Goal: Communication & Community: Participate in discussion

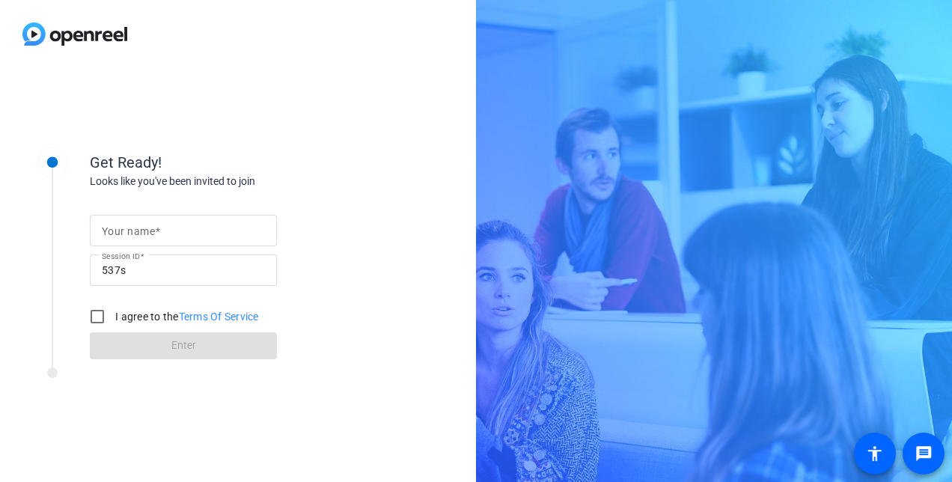
click at [175, 217] on div at bounding box center [183, 230] width 163 height 31
type input "[PERSON_NAME]"
click at [300, 160] on div "Get Ready!" at bounding box center [239, 162] width 299 height 22
click at [162, 316] on label "I agree to the Terms Of Service" at bounding box center [185, 316] width 147 height 15
click at [112, 316] on input "I agree to the Terms Of Service" at bounding box center [97, 317] width 30 height 30
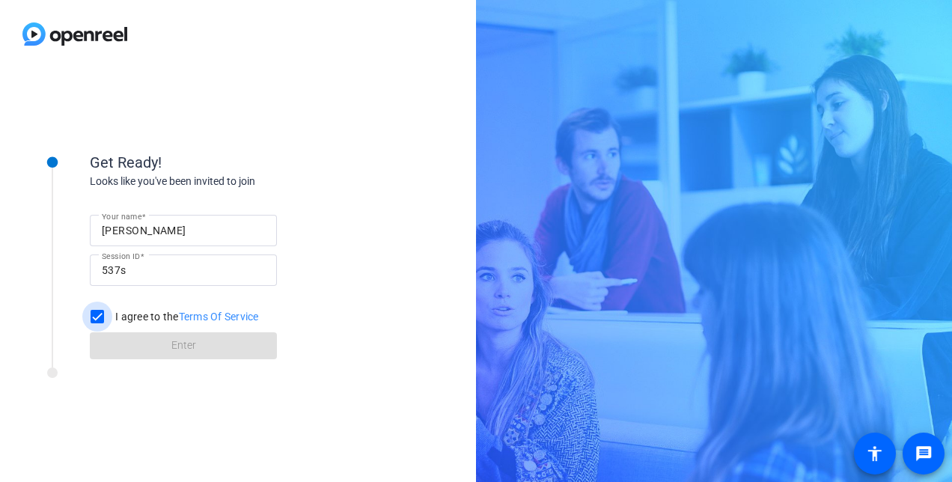
checkbox input "true"
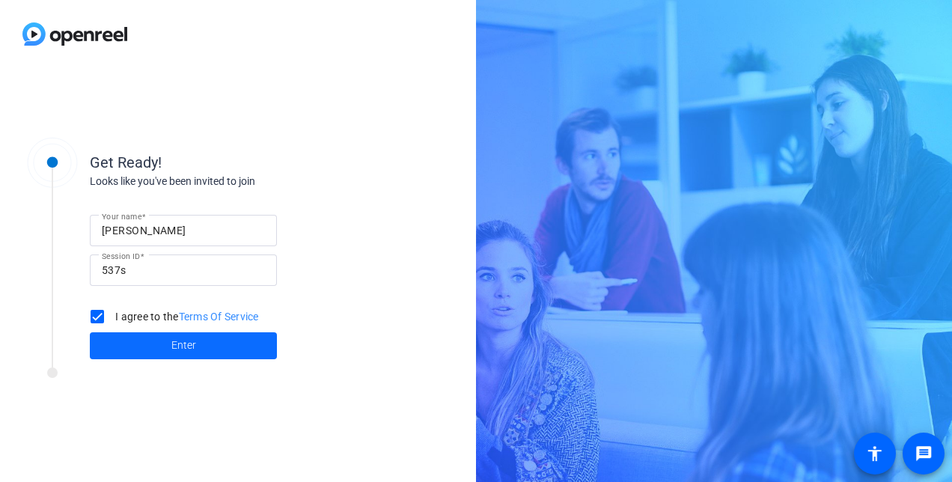
click at [145, 333] on span at bounding box center [183, 346] width 187 height 36
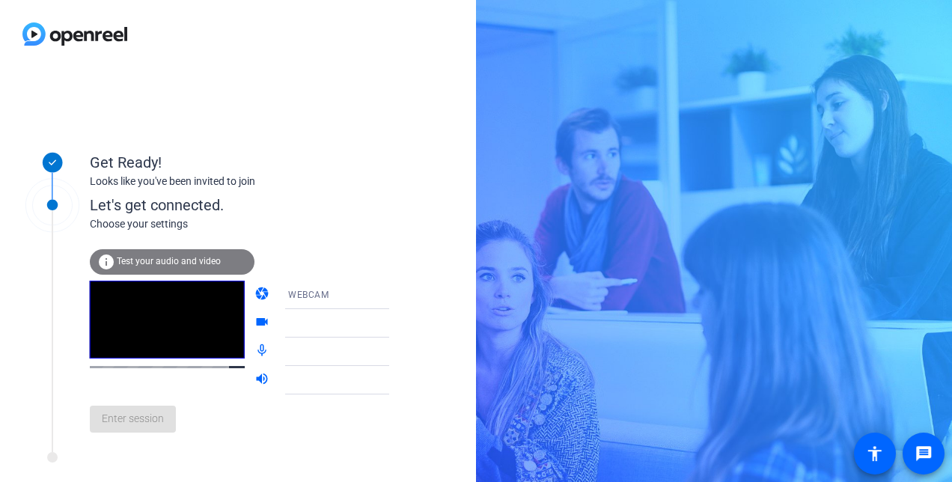
click at [331, 291] on div "WEBCAM" at bounding box center [344, 294] width 112 height 19
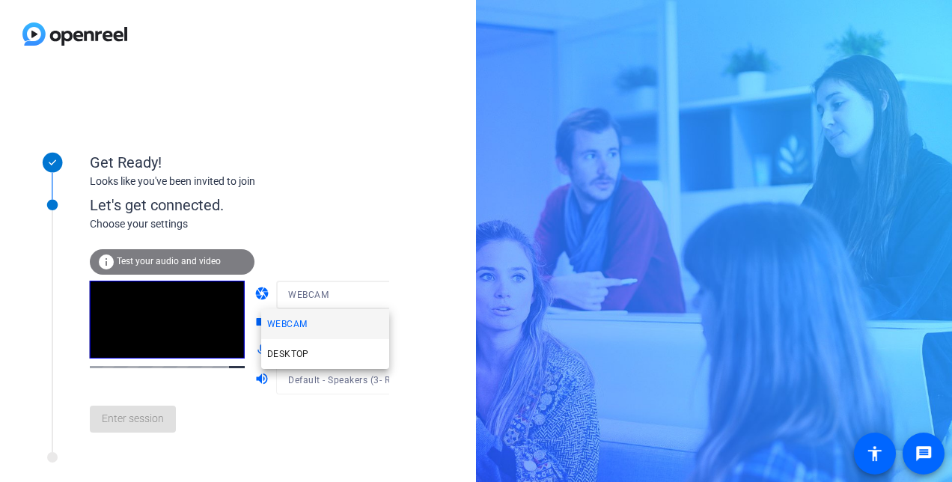
click at [332, 332] on mat-option "WEBCAM" at bounding box center [325, 324] width 128 height 30
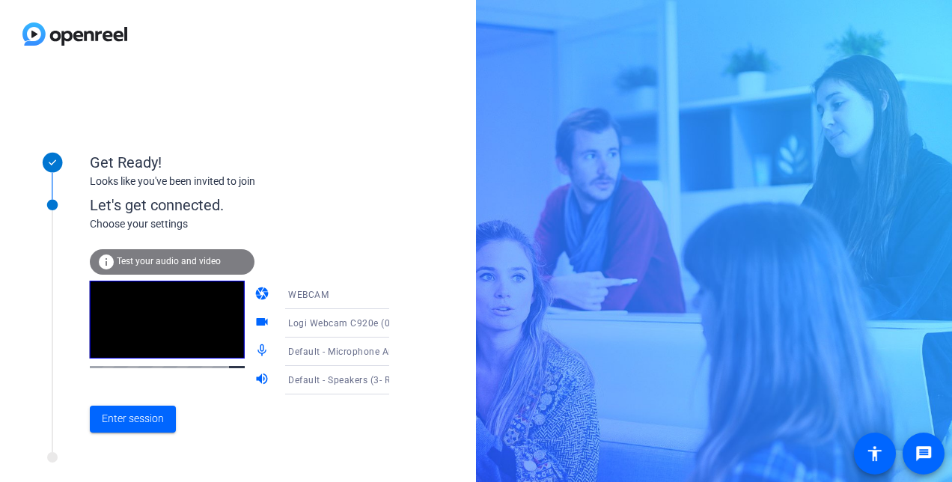
click at [301, 379] on span "Default - Speakers (3- Realtek(R) Audio)" at bounding box center [374, 380] width 172 height 12
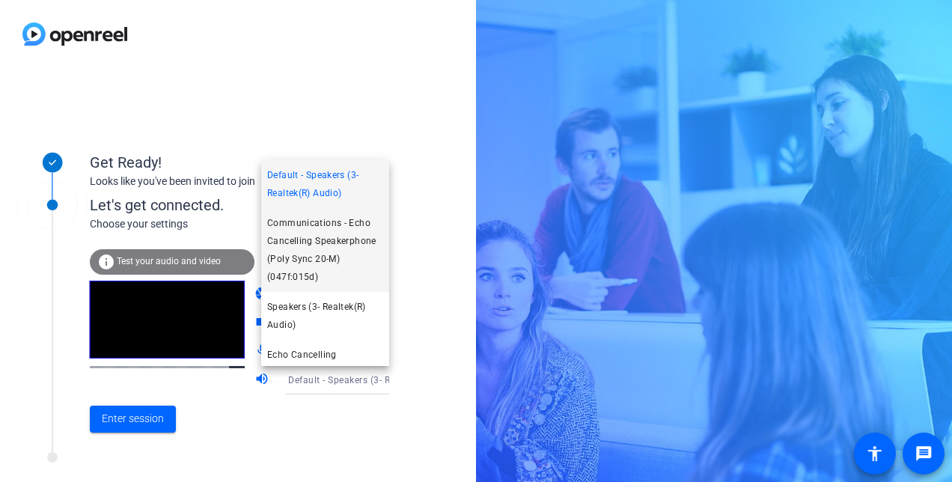
click at [334, 246] on span "Communications - Echo Cancelling Speakerphone (Poly Sync 20-M) (047f:015d)" at bounding box center [325, 250] width 116 height 72
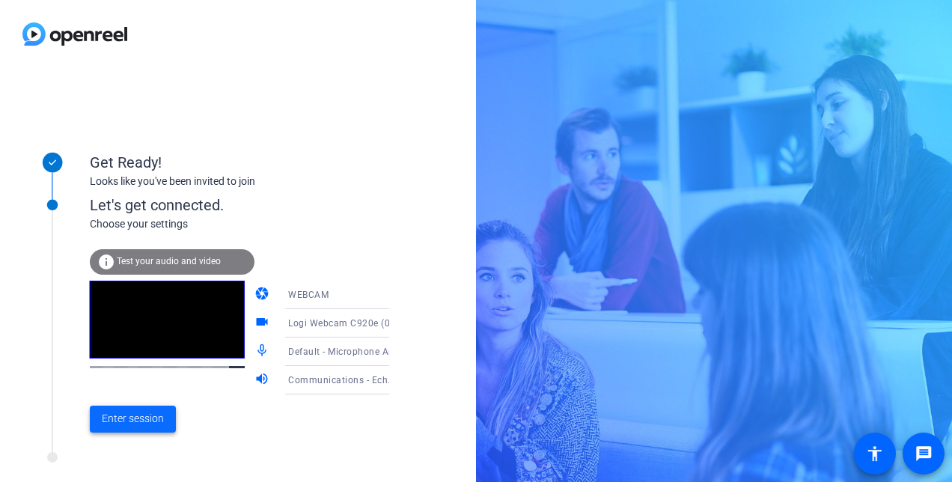
click at [145, 415] on span "Enter session" at bounding box center [133, 419] width 62 height 16
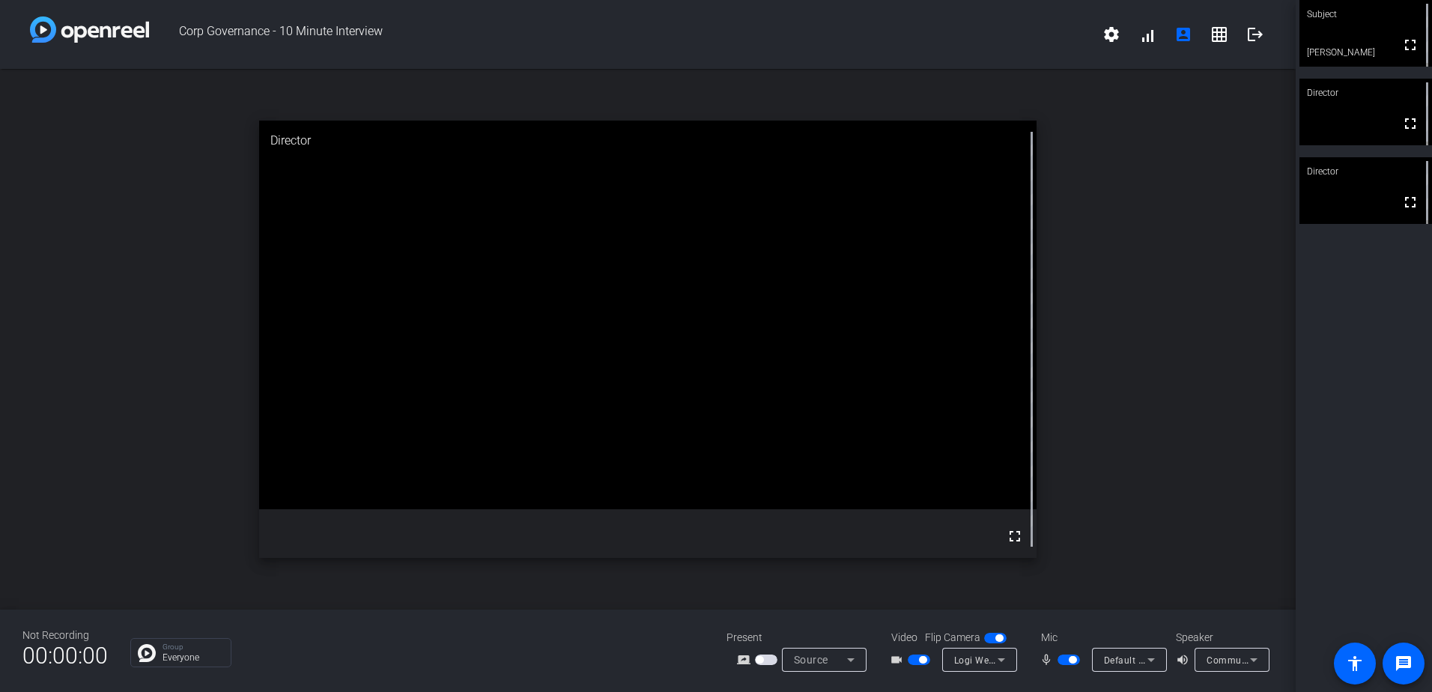
click at [952, 481] on span "button" at bounding box center [1071, 659] width 7 height 7
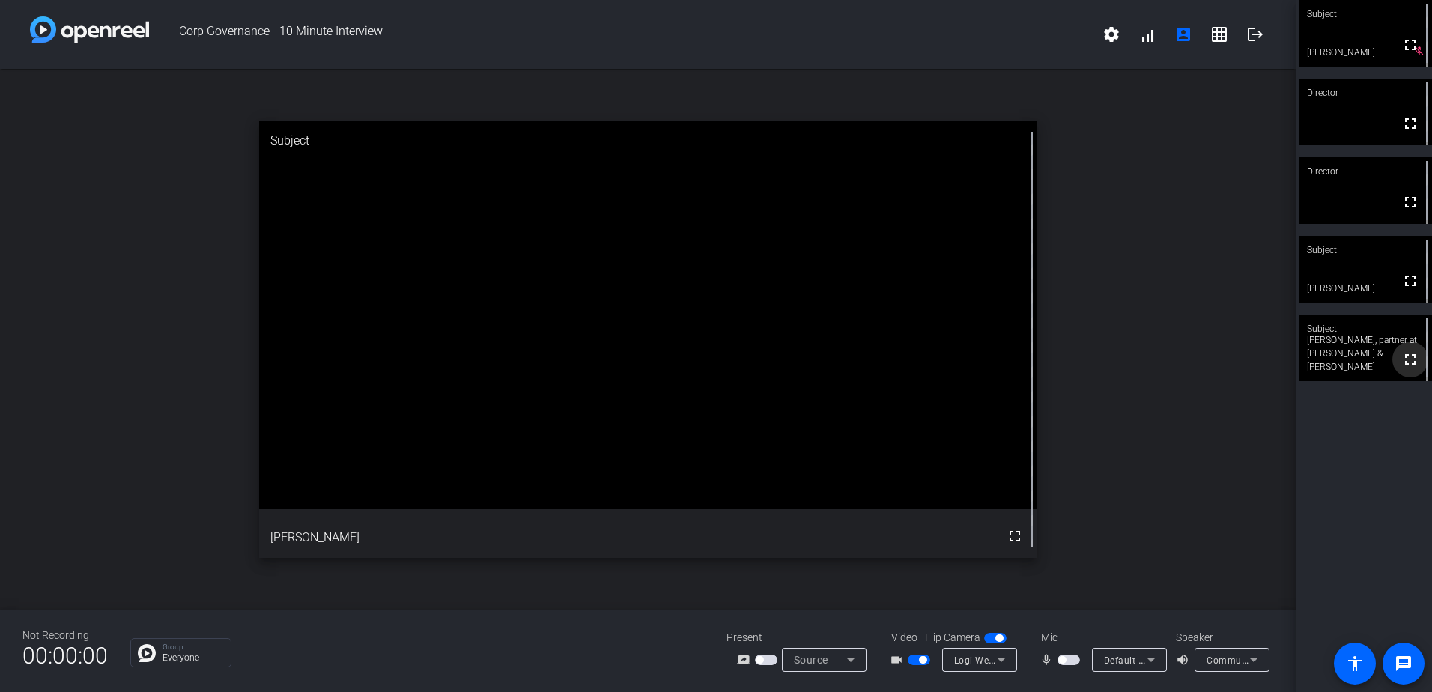
click at [952, 360] on mat-icon "fullscreen" at bounding box center [1410, 359] width 18 height 18
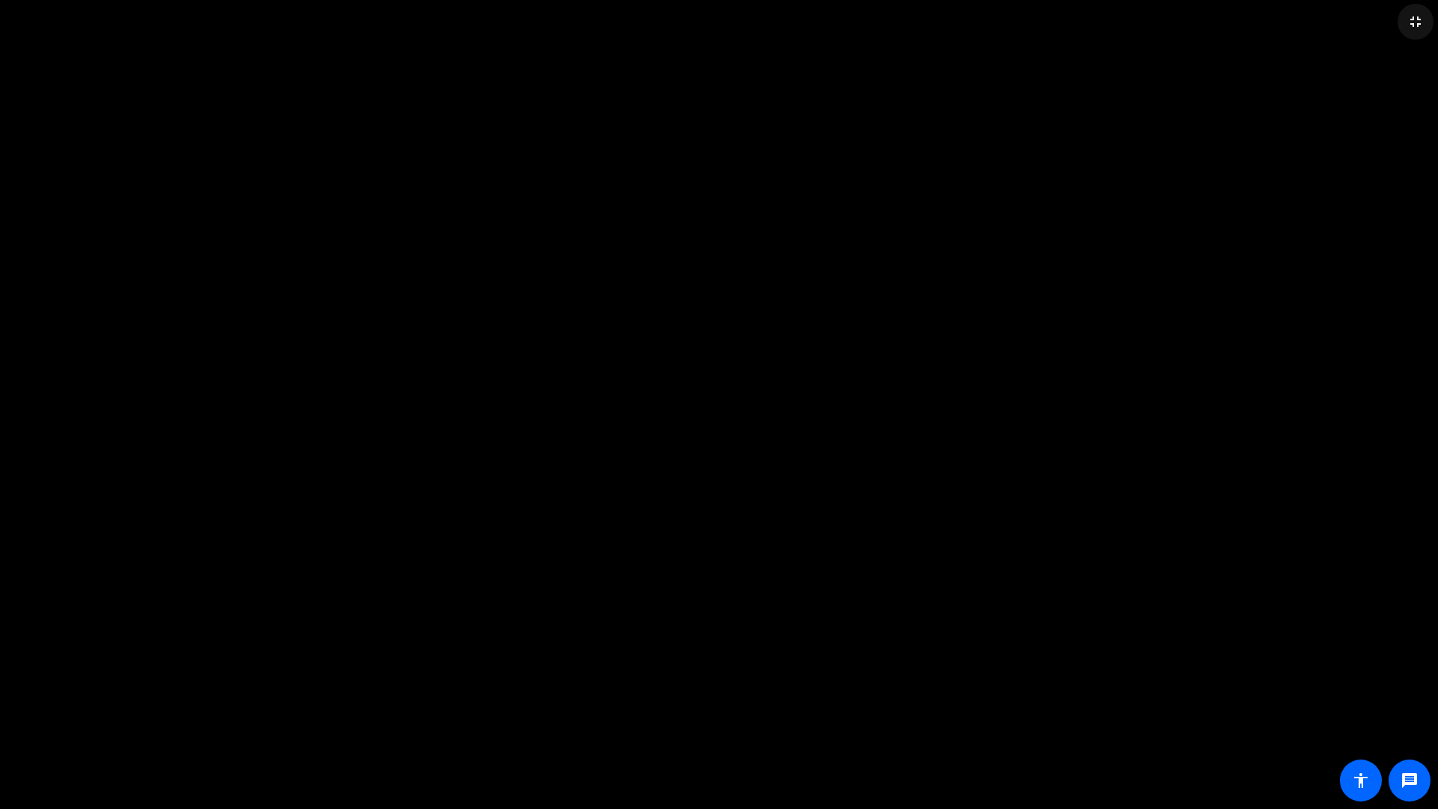
click at [952, 20] on mat-icon "fullscreen_exit" at bounding box center [1415, 22] width 18 height 18
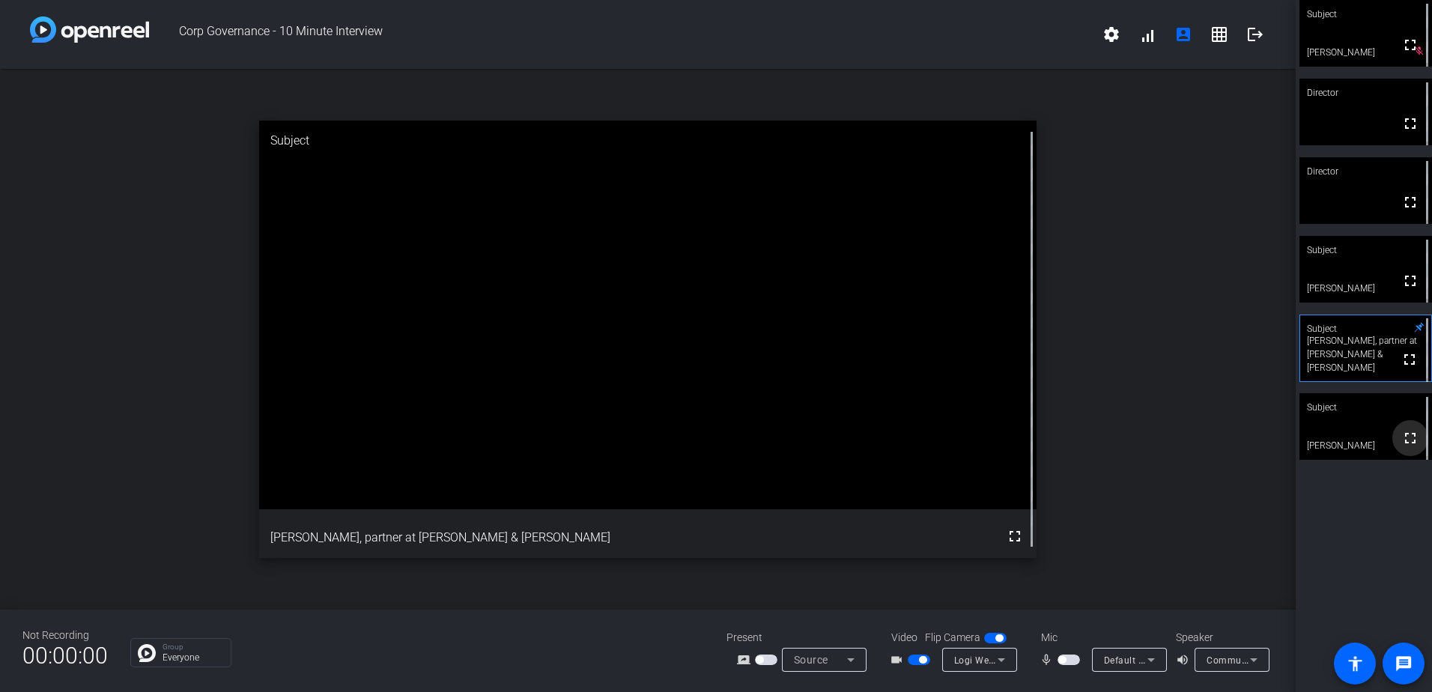
click at [952, 441] on mat-icon "fullscreen" at bounding box center [1410, 438] width 18 height 18
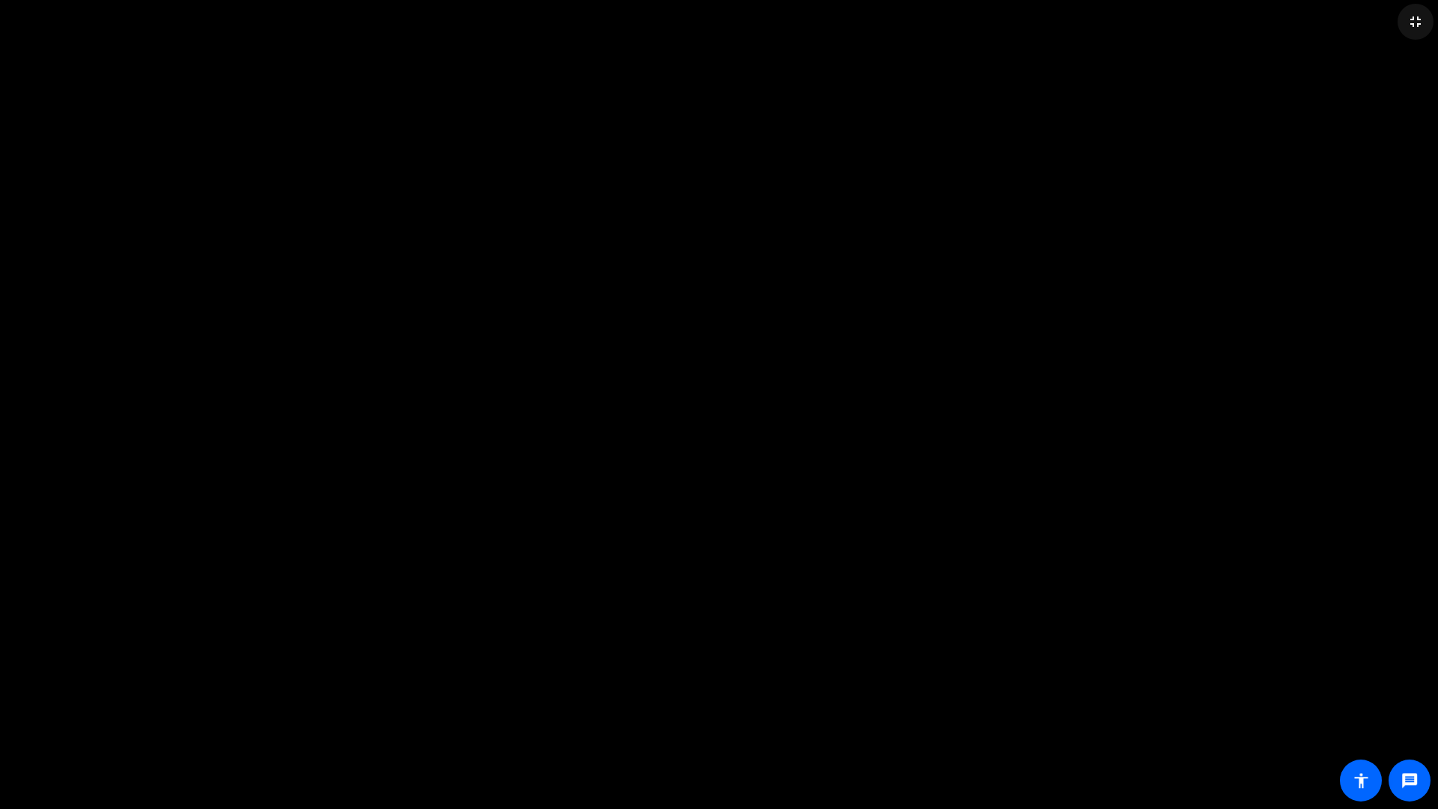
click at [952, 20] on mat-icon "fullscreen_exit" at bounding box center [1415, 22] width 18 height 18
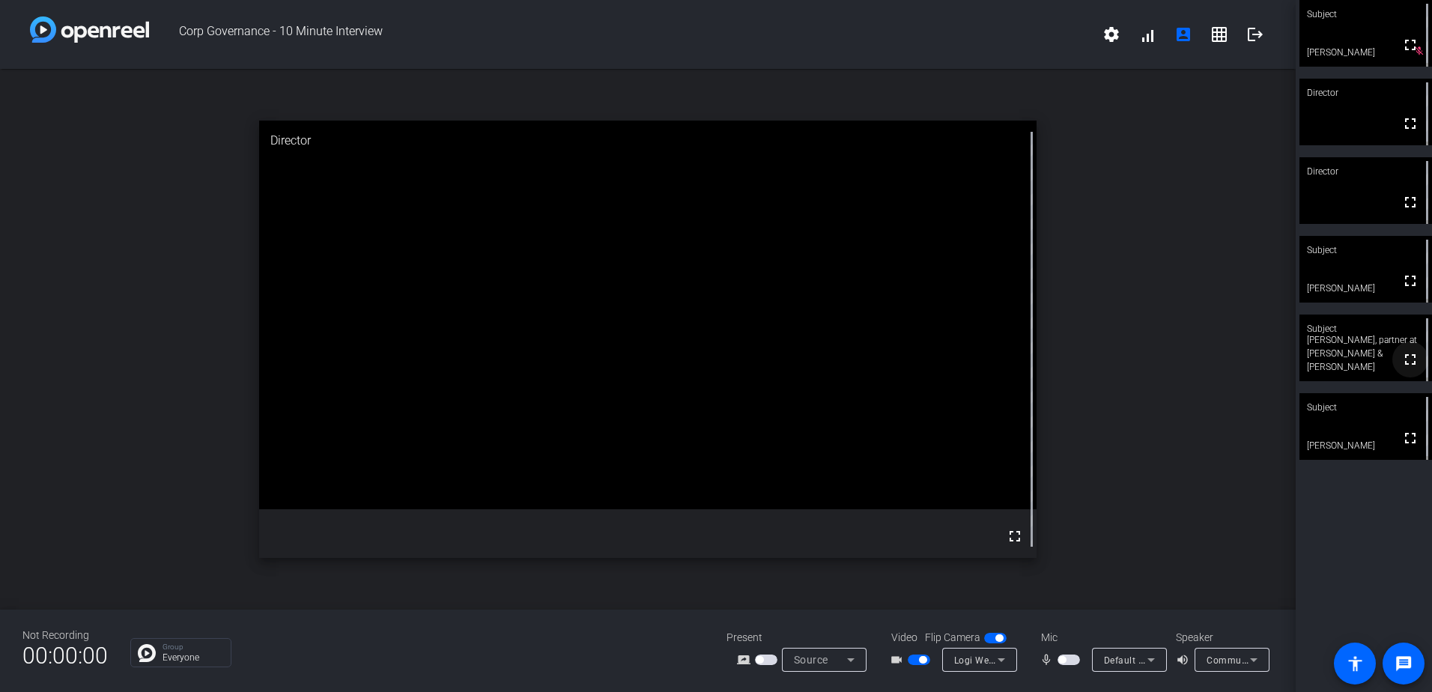
click at [952, 361] on mat-icon "fullscreen" at bounding box center [1410, 359] width 18 height 18
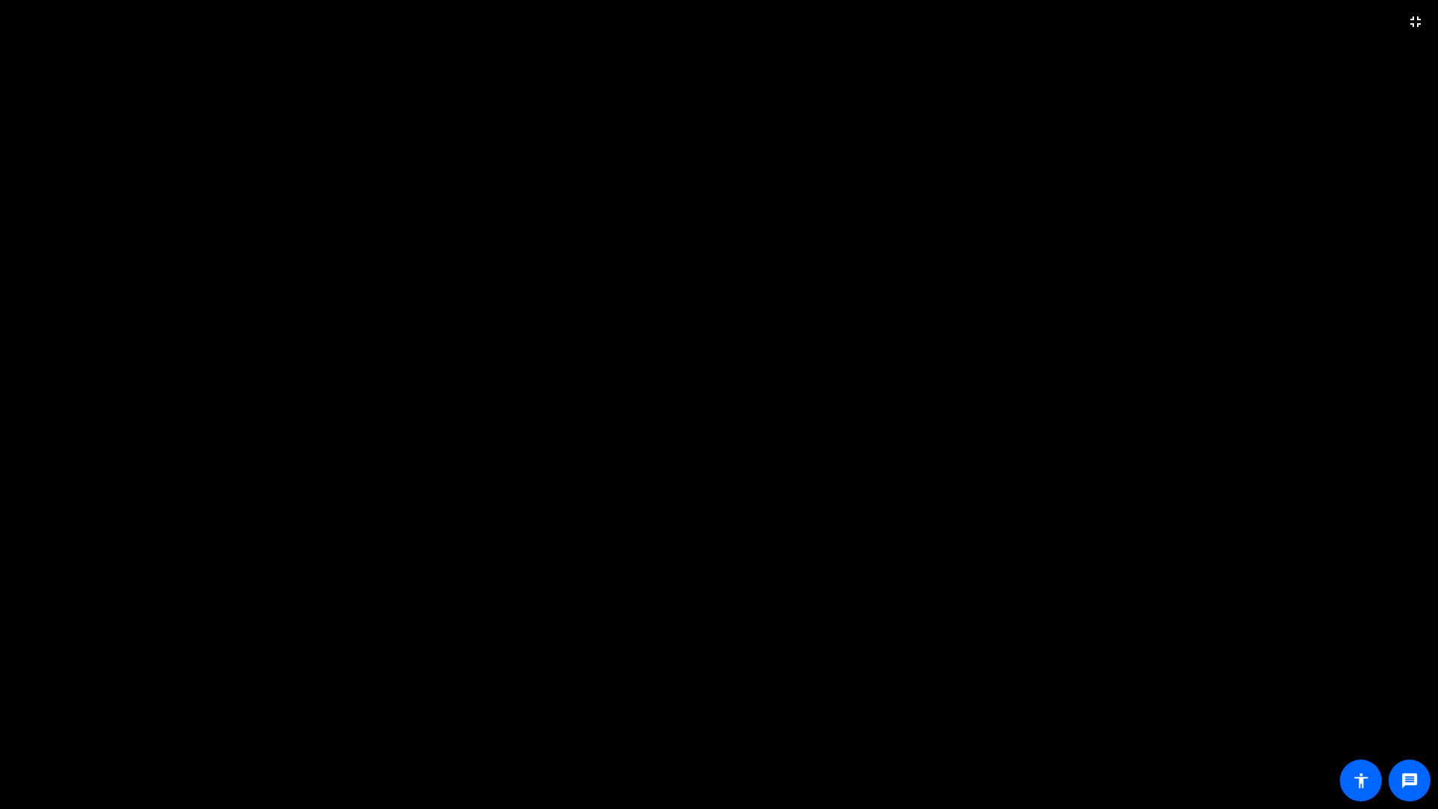
drag, startPoint x: 1423, startPoint y: 19, endPoint x: 1339, endPoint y: 25, distance: 84.0
click at [952, 19] on mat-icon "fullscreen_exit" at bounding box center [1415, 22] width 18 height 18
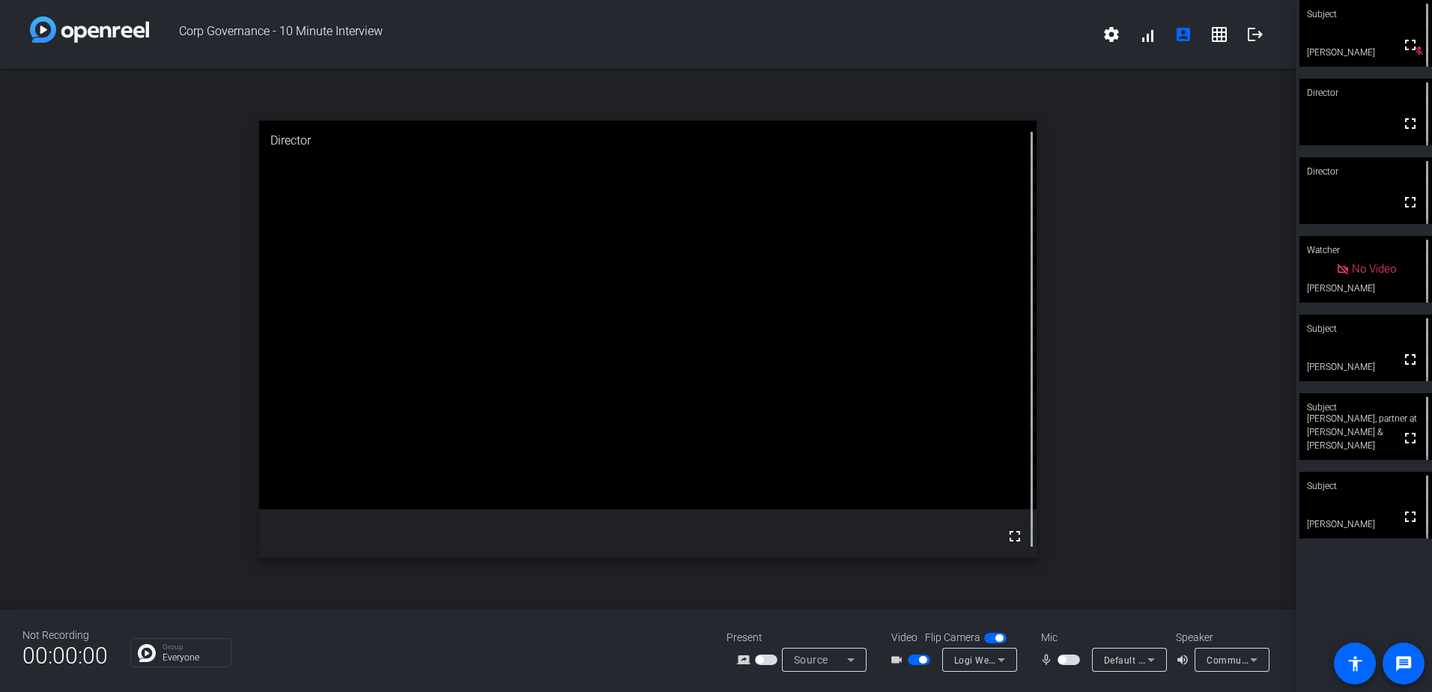
click at [920, 481] on span "button" at bounding box center [922, 659] width 7 height 7
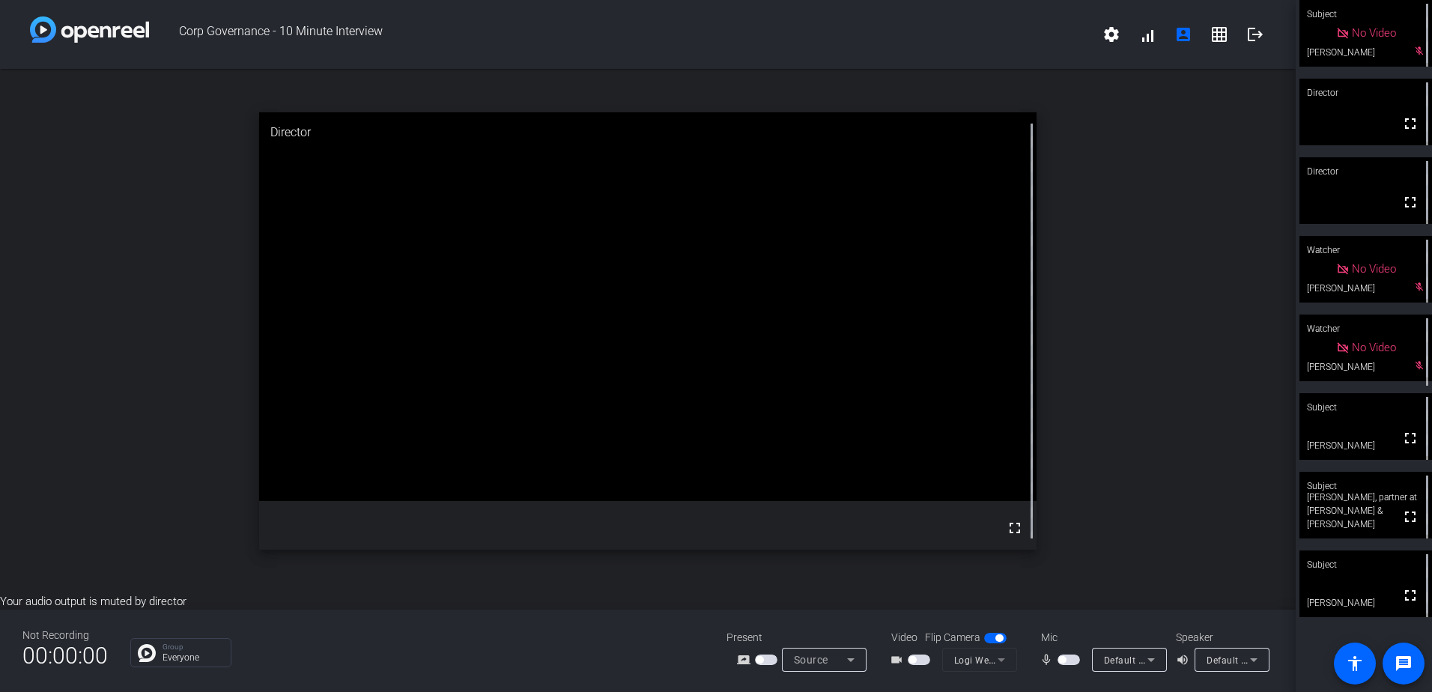
click at [952, 481] on span "button" at bounding box center [1068, 659] width 22 height 10
click at [952, 481] on span "button" at bounding box center [1071, 659] width 7 height 7
click at [952, 481] on span "button" at bounding box center [1068, 659] width 22 height 10
click at [952, 481] on span "button" at bounding box center [1071, 659] width 7 height 7
click at [952, 481] on span "Default - Speakers (3- Realtek(R) Audio)" at bounding box center [1292, 660] width 172 height 12
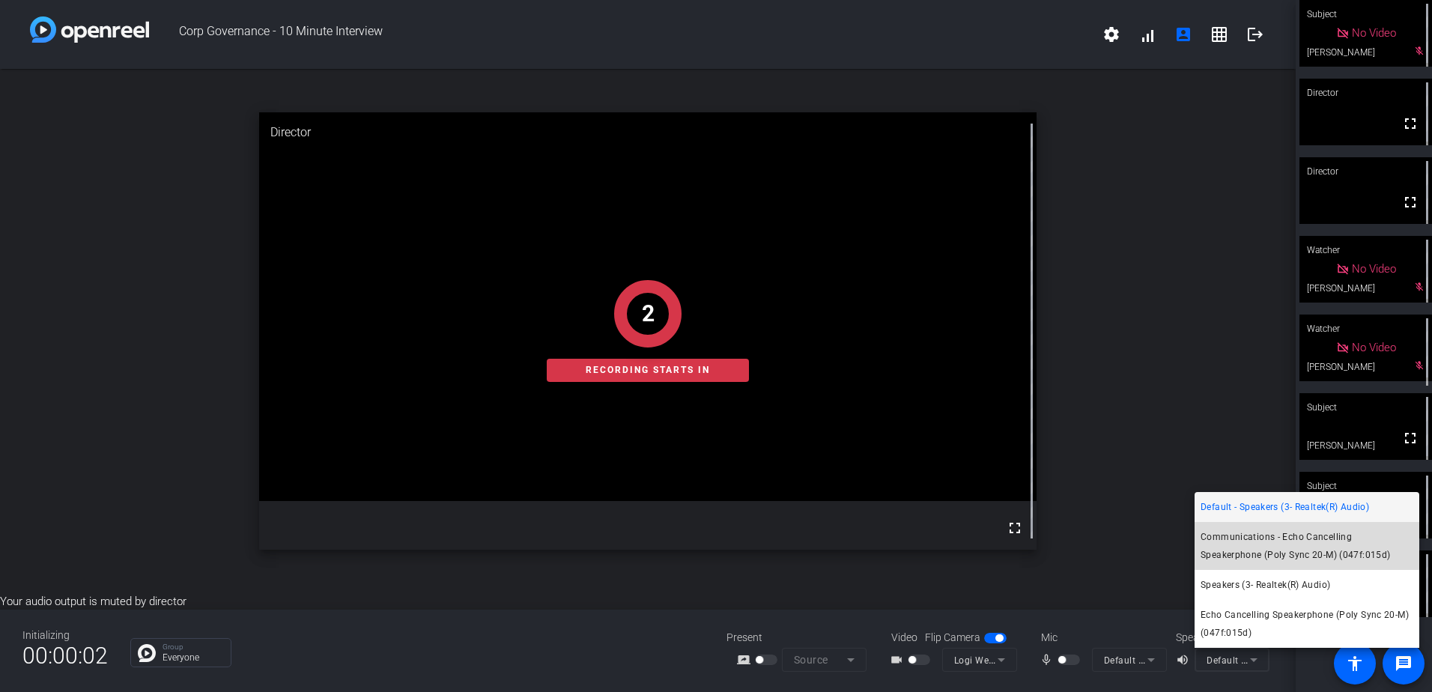
click at [952, 481] on span "Communications - Echo Cancelling Speakerphone (Poly Sync 20-M) (047f:015d)" at bounding box center [1306, 546] width 213 height 36
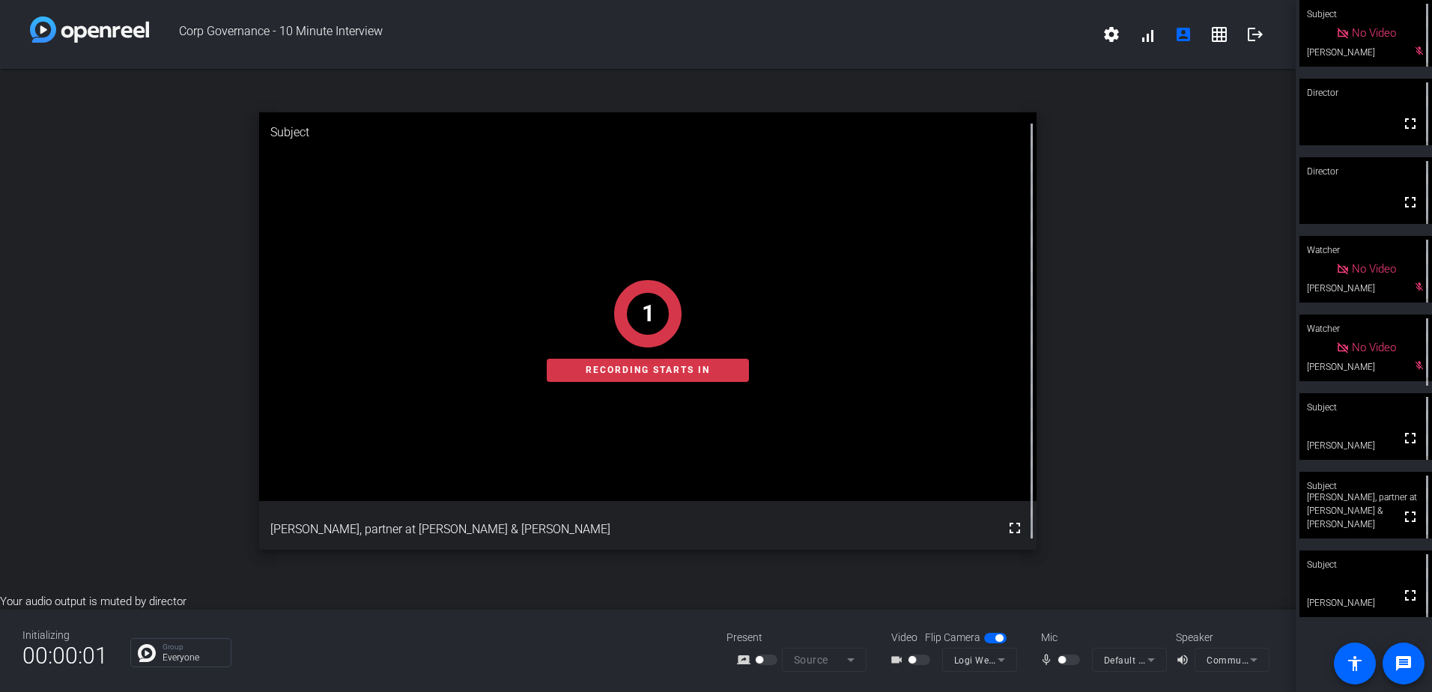
click at [952, 481] on mat-form-field "Communications - Echo Cancelling Speakerphone (Poly Sync 20-M) (047f:015d)" at bounding box center [1231, 660] width 75 height 24
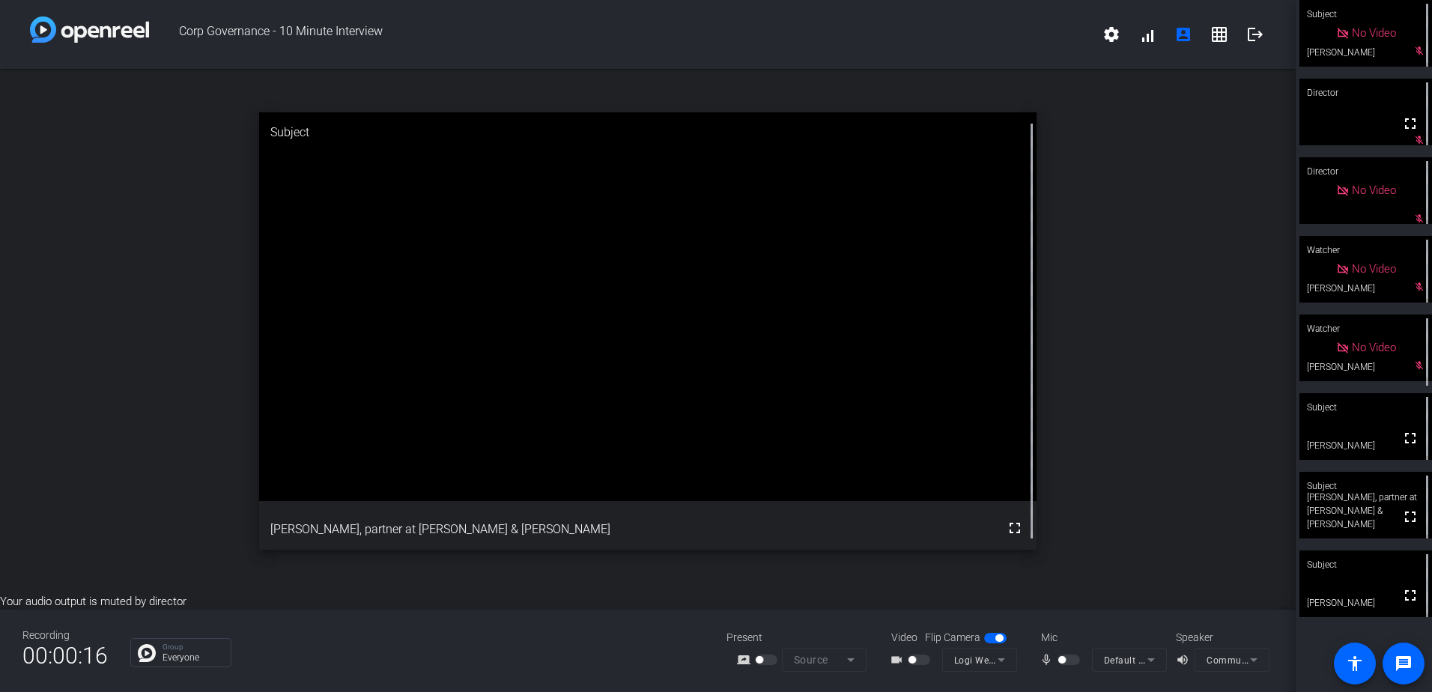
click at [952, 481] on div at bounding box center [1069, 659] width 25 height 10
drag, startPoint x: 1117, startPoint y: 515, endPoint x: 1113, endPoint y: 526, distance: 12.1
click at [952, 481] on div "open_in_new Subject fullscreen [PERSON_NAME], partner at [PERSON_NAME] & [PERSO…" at bounding box center [647, 331] width 1295 height 524
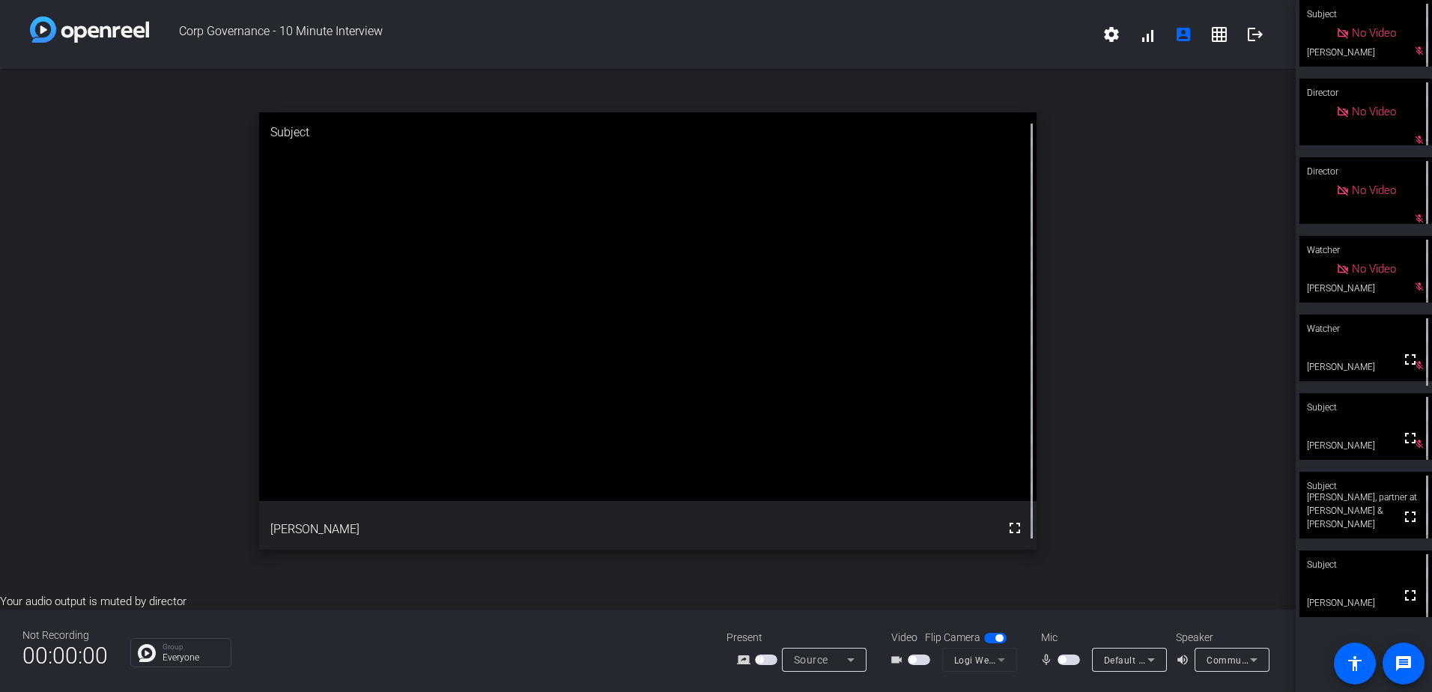
click at [952, 481] on span "button" at bounding box center [1068, 659] width 22 height 10
click at [952, 481] on span "button" at bounding box center [1071, 659] width 7 height 7
click at [952, 481] on span "Communications - Echo Cancelling Speakerphone (Poly Sync 20-M) (047f:015d)" at bounding box center [1381, 660] width 350 height 12
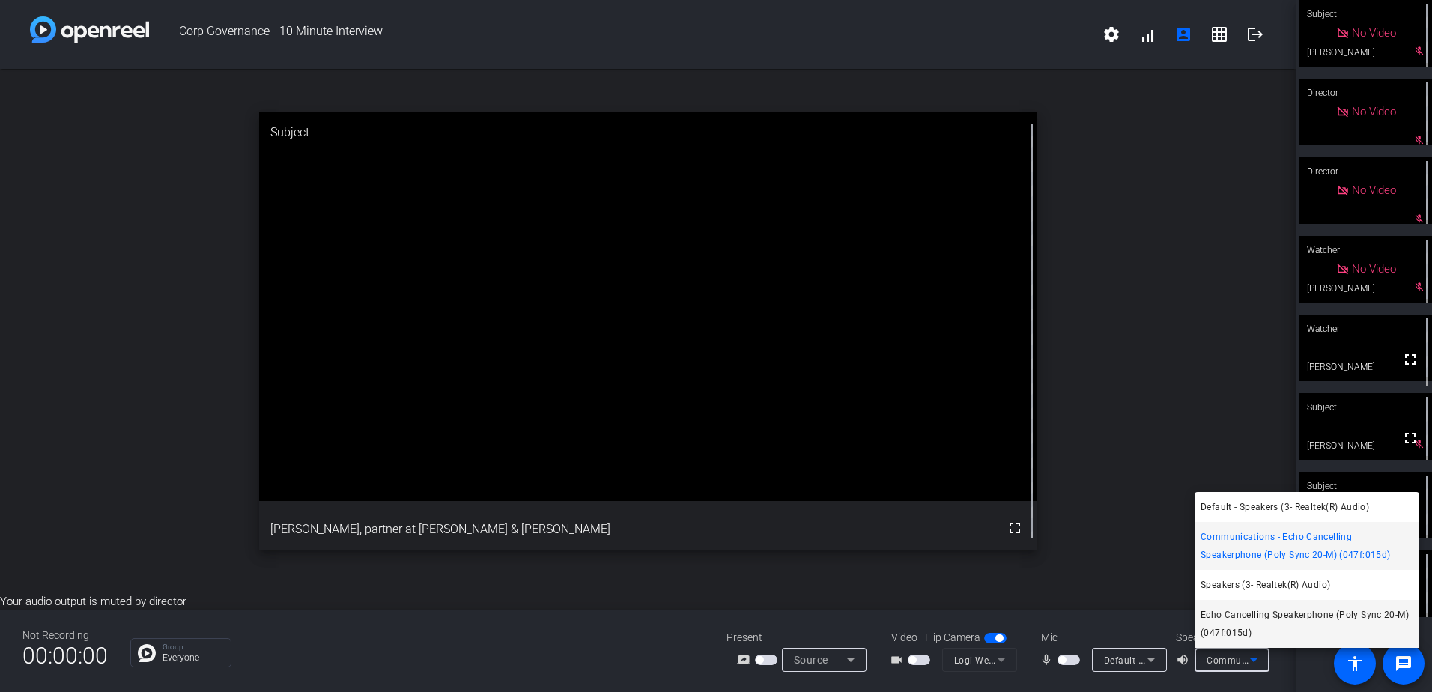
click at [952, 481] on span "Echo Cancelling Speakerphone (Poly Sync 20-M) (047f:015d)" at bounding box center [1306, 624] width 213 height 36
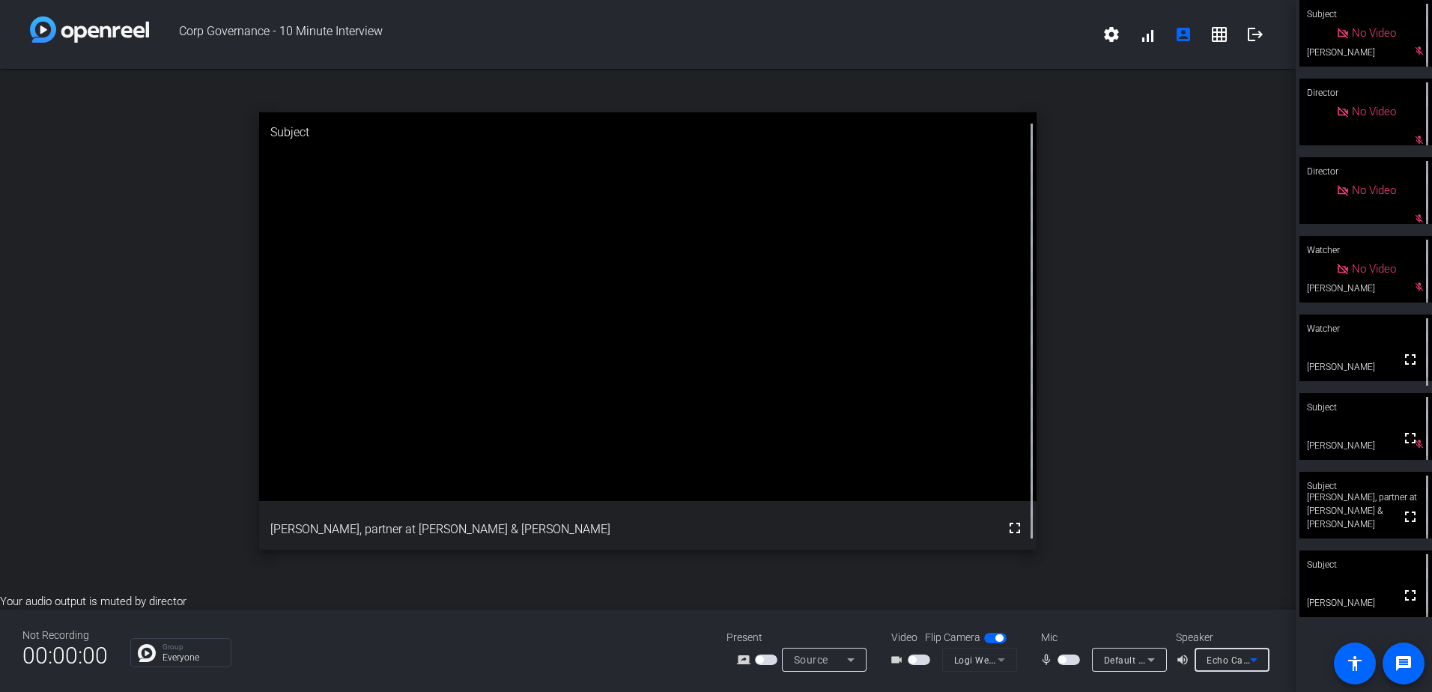
click at [952, 481] on span "Echo Cancelling Speakerphone (Poly Sync 20-M) (047f:015d)" at bounding box center [1339, 660] width 267 height 12
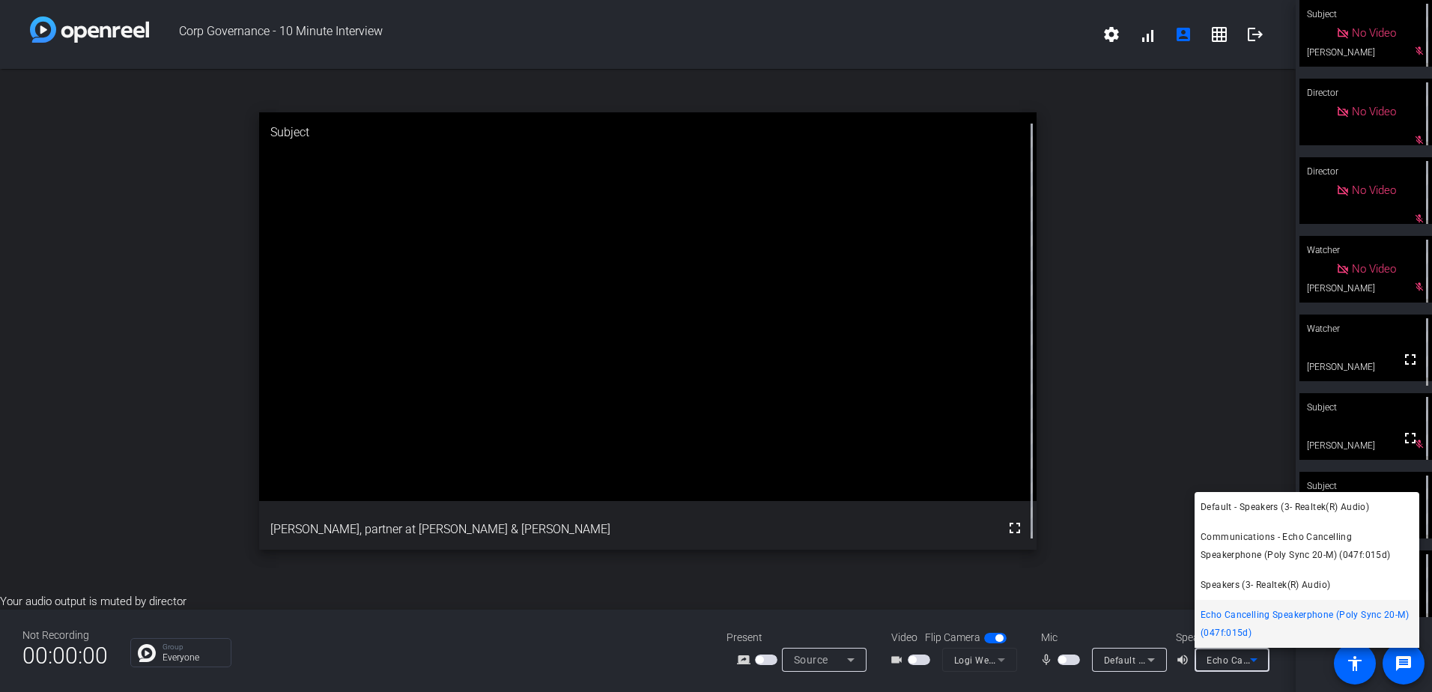
click at [952, 481] on span "Speakers (3- Realtek(R) Audio)" at bounding box center [1265, 585] width 130 height 18
click at [952, 481] on div "open_in_new Subject fullscreen [PERSON_NAME], partner at [PERSON_NAME] & [PERSO…" at bounding box center [647, 331] width 1295 height 524
click at [952, 373] on div "open_in_new Subject fullscreen [PERSON_NAME], partner at [PERSON_NAME] & [PERSO…" at bounding box center [647, 331] width 1295 height 524
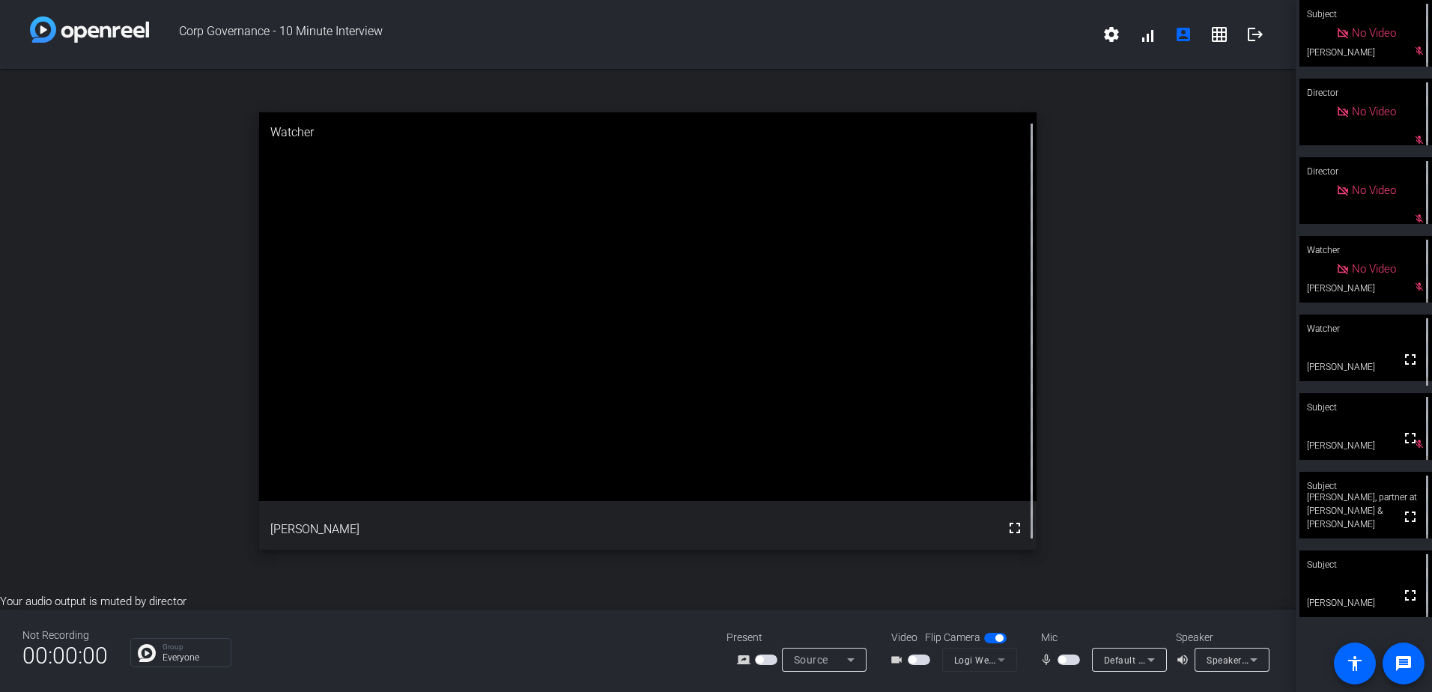
click at [952, 481] on span "Speakers (3- Realtek(R) Audio)" at bounding box center [1272, 660] width 133 height 12
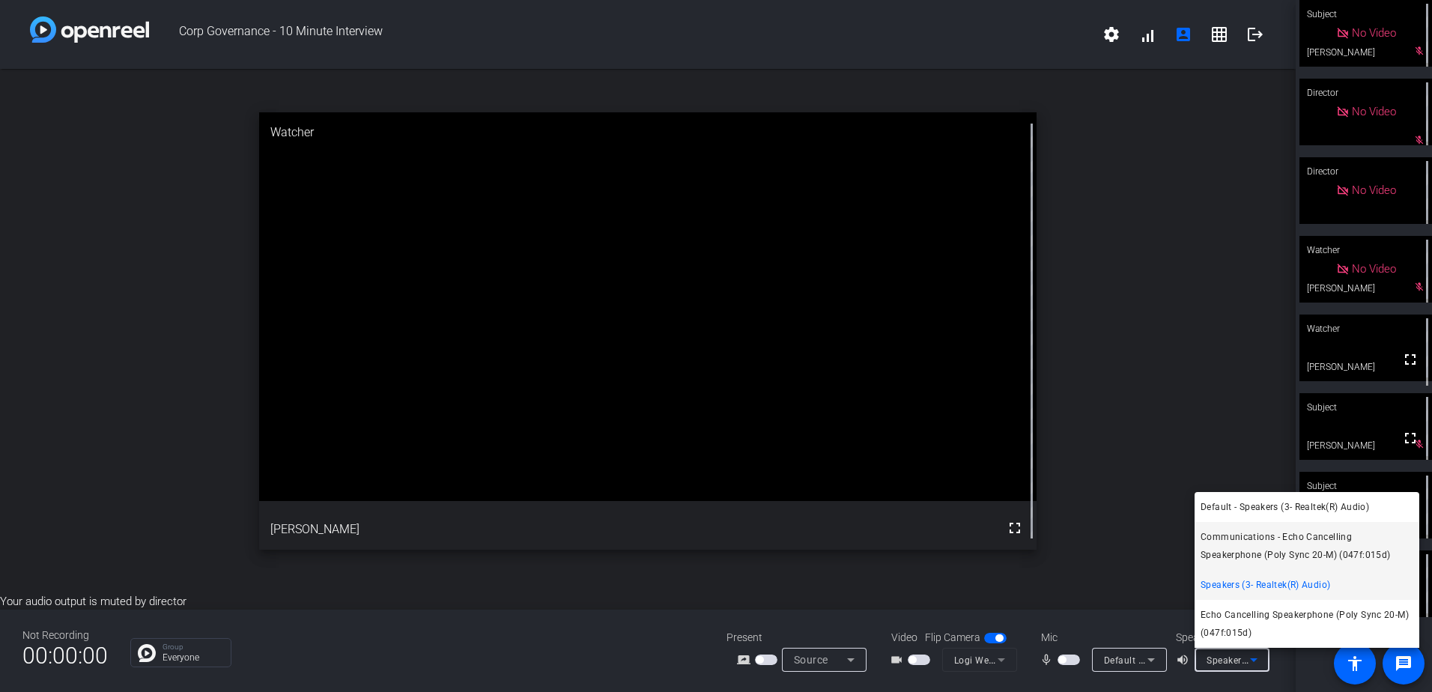
click at [952, 481] on span "Communications - Echo Cancelling Speakerphone (Poly Sync 20-M) (047f:015d)" at bounding box center [1306, 546] width 213 height 36
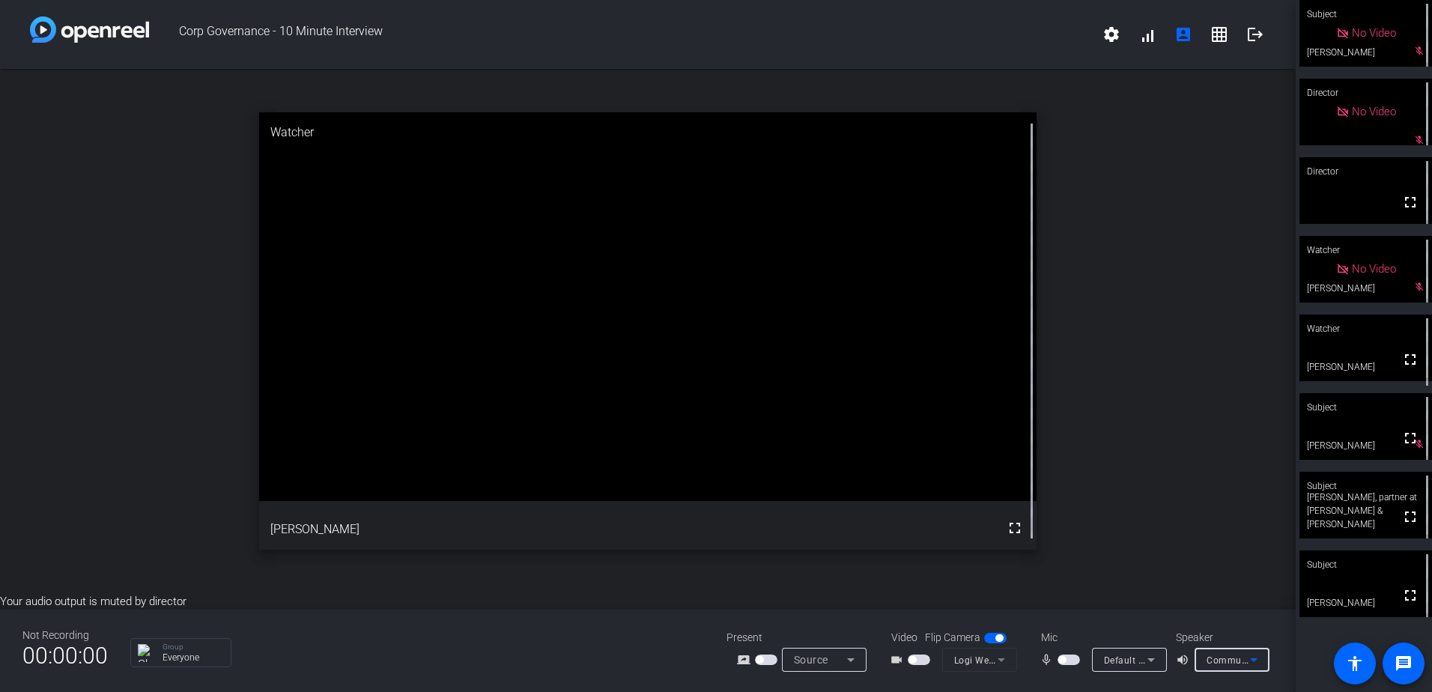
click at [952, 481] on span "Communications - Echo Cancelling Speakerphone (Poly Sync 20-M) (047f:015d)" at bounding box center [1381, 660] width 350 height 12
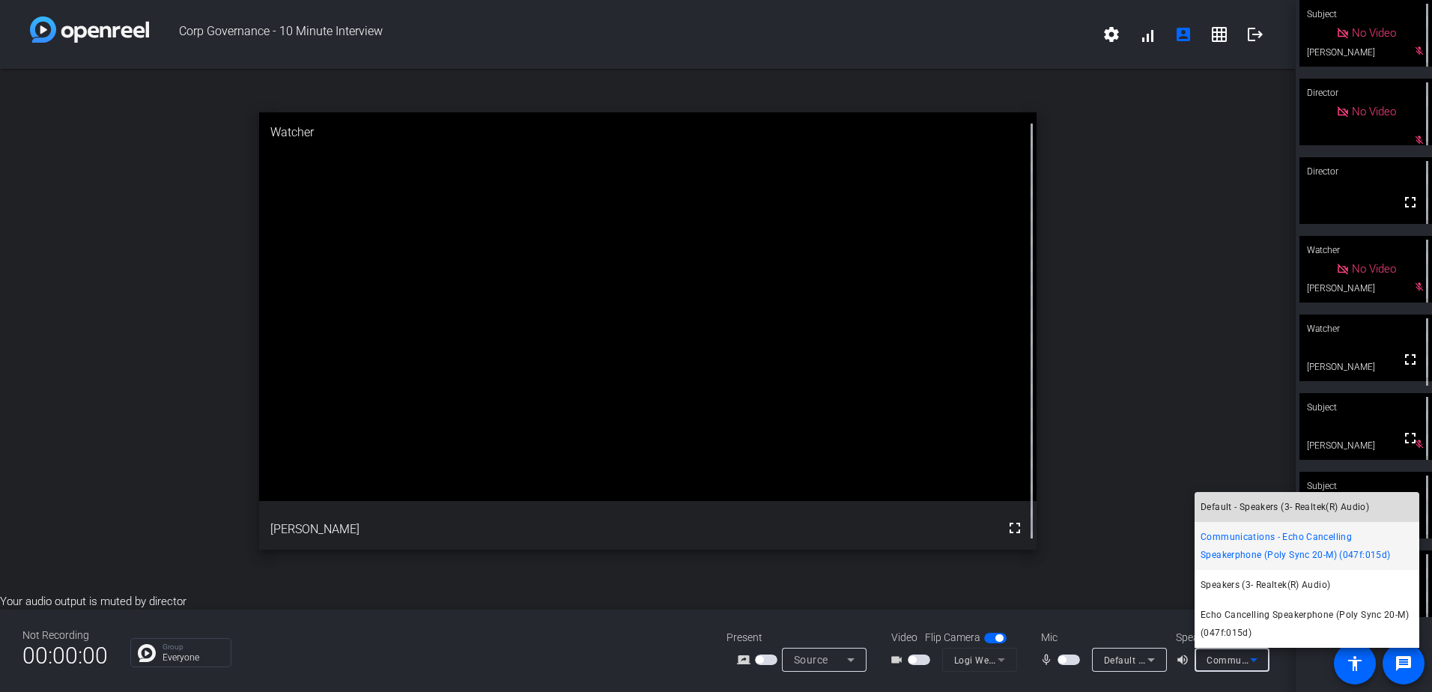
click at [952, 481] on span "Default - Speakers (3- Realtek(R) Audio)" at bounding box center [1284, 507] width 168 height 18
